Goal: Navigation & Orientation: Understand site structure

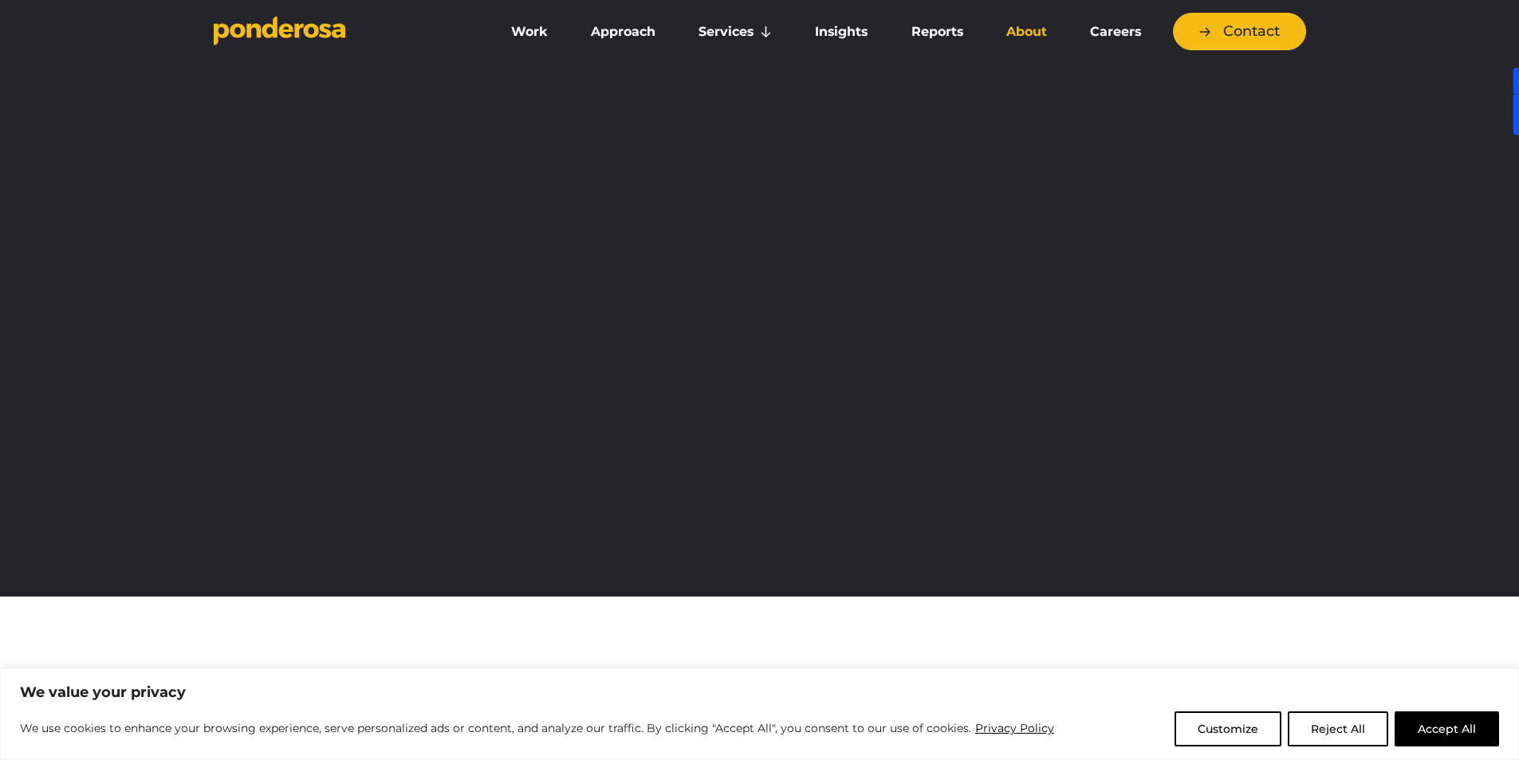
drag, startPoint x: 1434, startPoint y: 725, endPoint x: 1030, endPoint y: 32, distance: 802.4
click at [1434, 724] on button "Accept All" at bounding box center [1447, 728] width 104 height 35
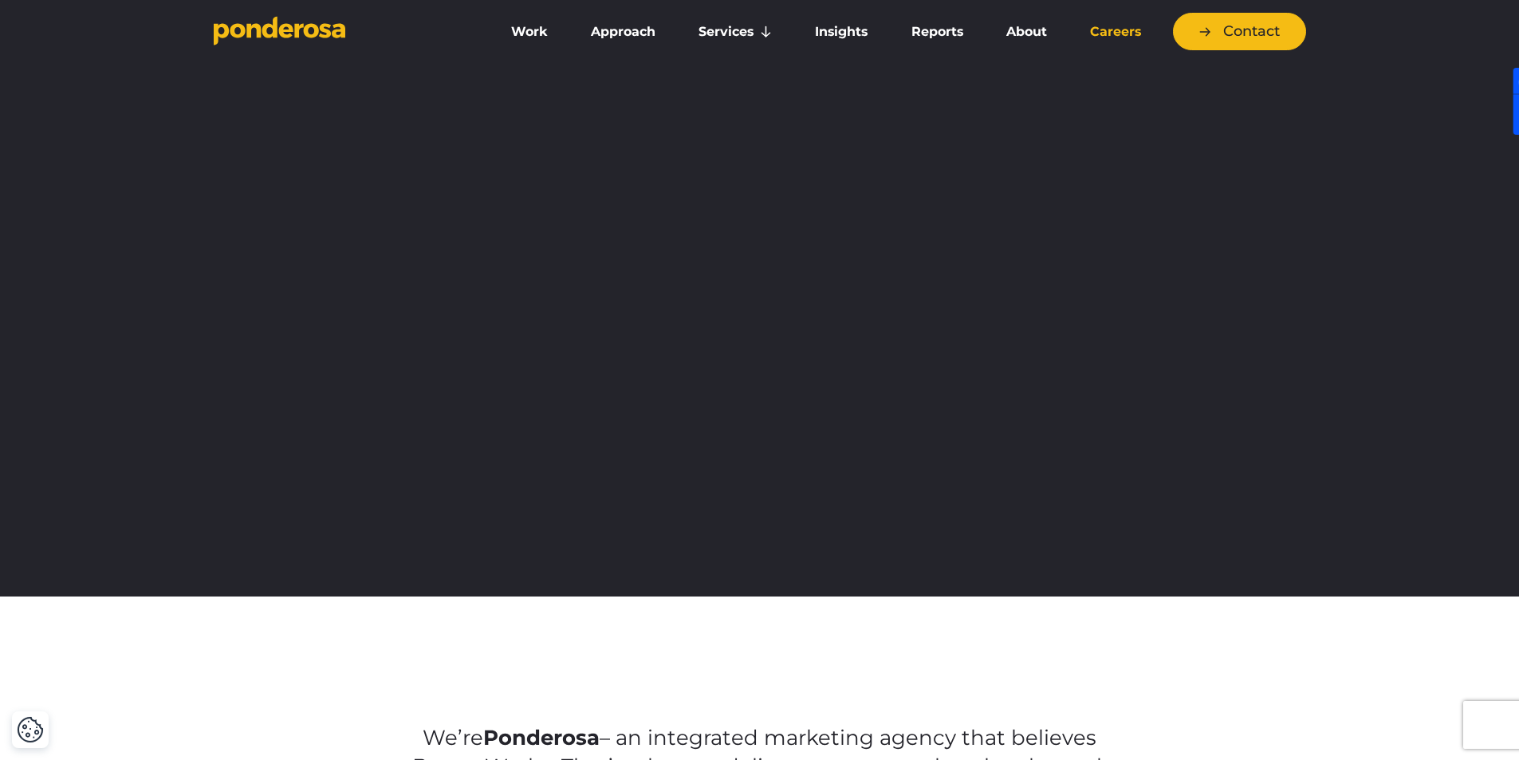
click at [1094, 34] on link "Careers" at bounding box center [1116, 31] width 88 height 33
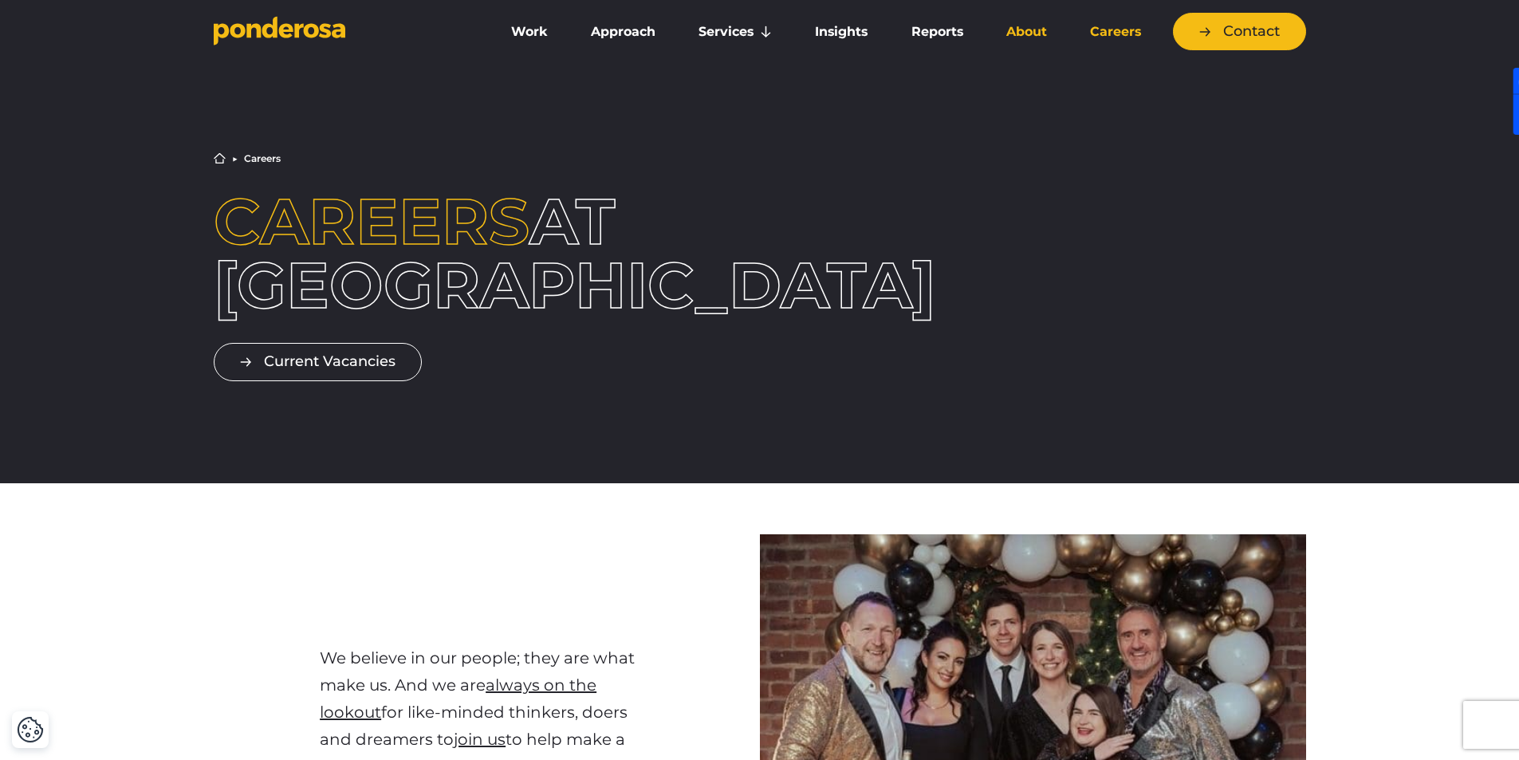
click at [1021, 43] on link "About" at bounding box center [1026, 31] width 77 height 33
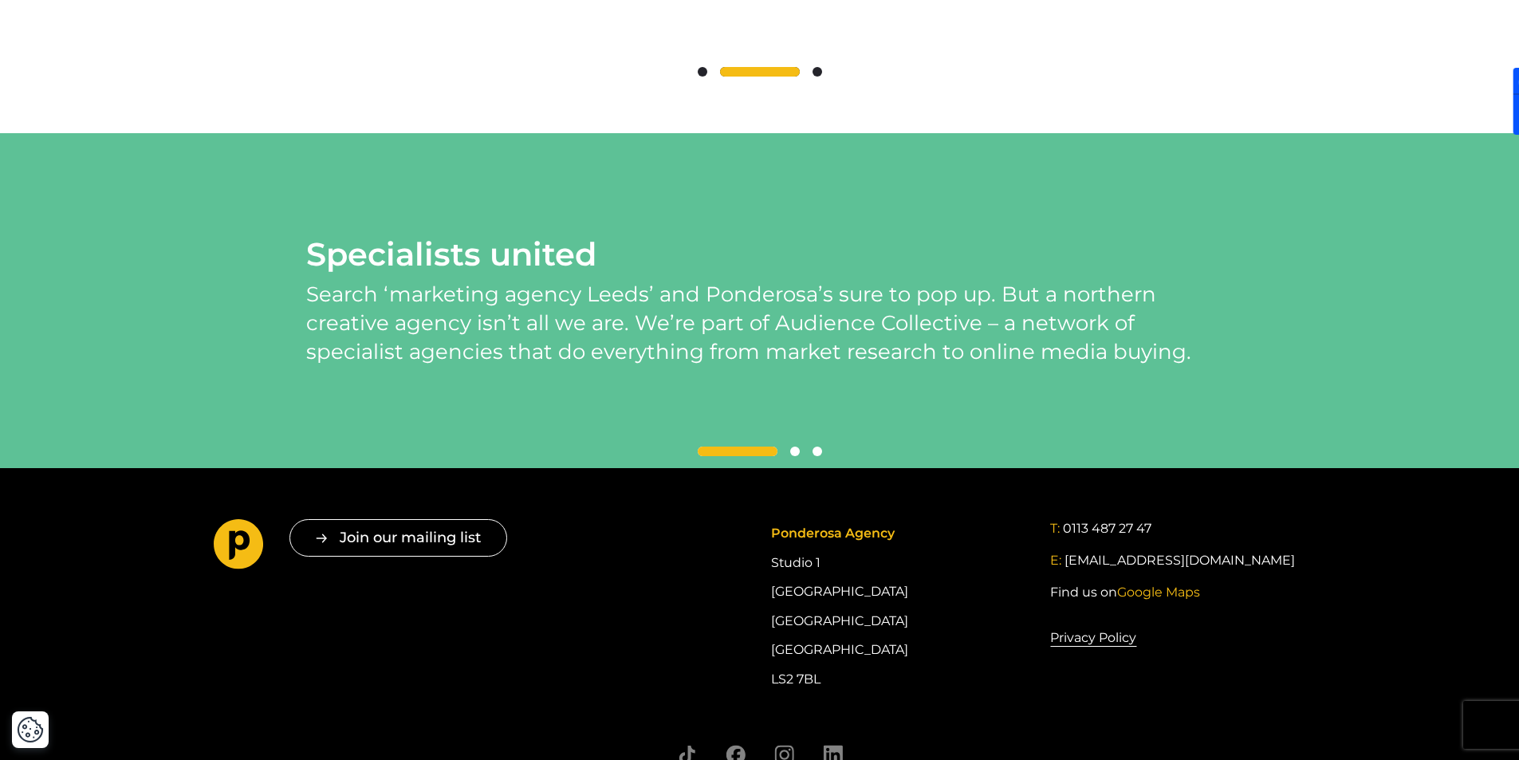
scroll to position [3889, 0]
